Goal: Find specific page/section: Find specific page/section

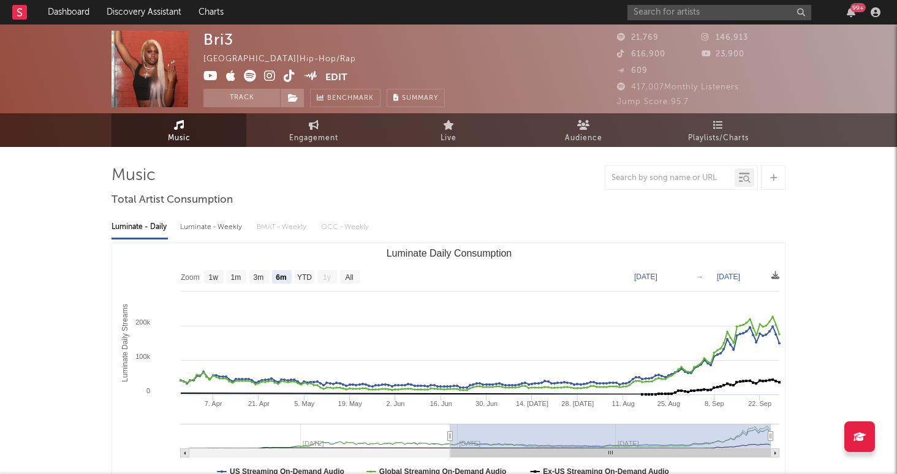
select select "6m"
click at [702, 12] on input "text" at bounding box center [719, 12] width 184 height 15
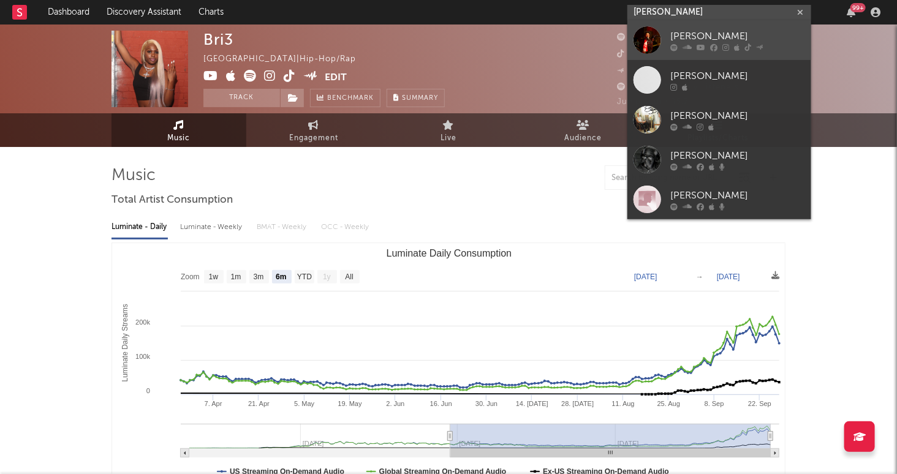
type input "[PERSON_NAME]"
click at [793, 39] on div "[PERSON_NAME]" at bounding box center [737, 36] width 135 height 15
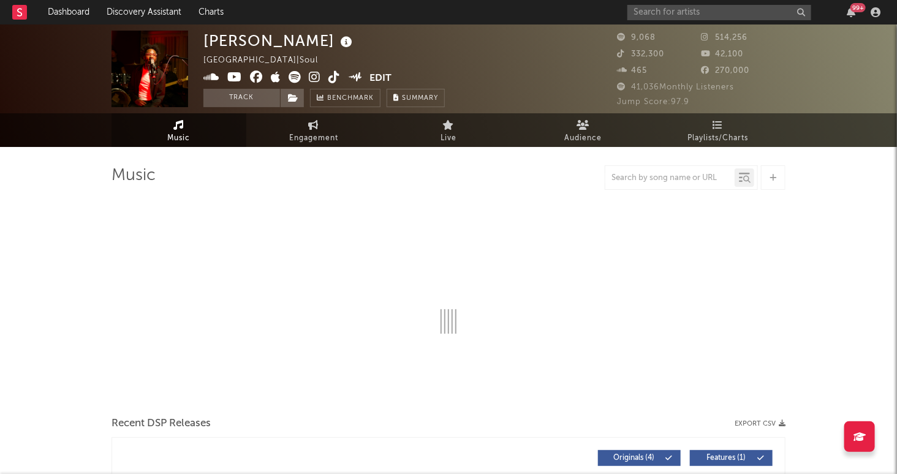
select select "6m"
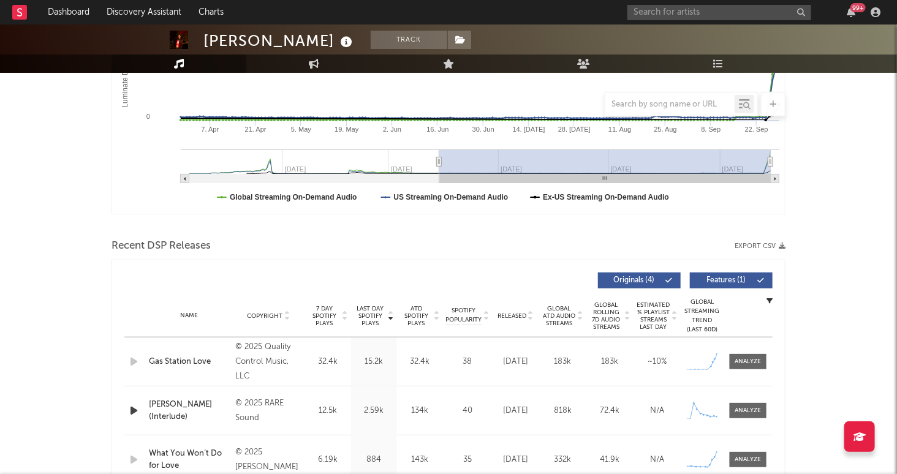
scroll to position [270, 0]
